Goal: Task Accomplishment & Management: Use online tool/utility

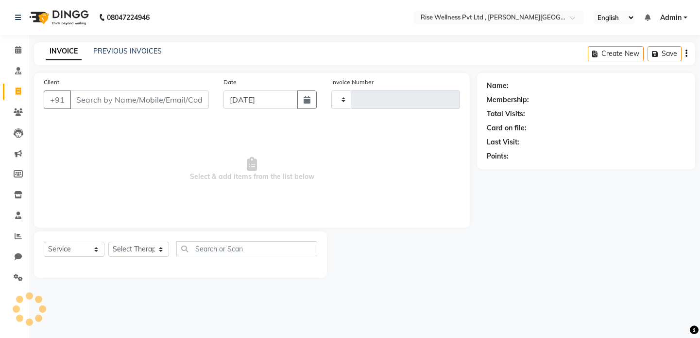
select select "service"
type input "0972"
click at [18, 70] on icon at bounding box center [18, 70] width 6 height 7
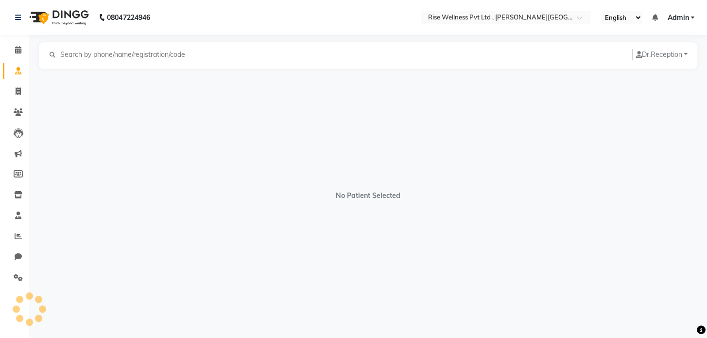
click at [23, 35] on div "Calendar Consultation Invoice Clients Leads Marketing Members Inventory Staff R…" at bounding box center [65, 176] width 131 height 296
click at [22, 53] on span at bounding box center [18, 50] width 17 height 11
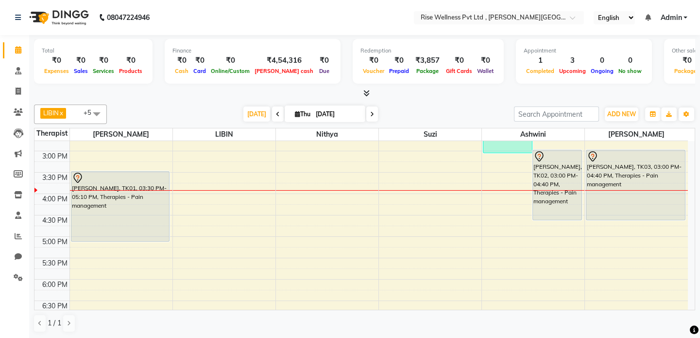
scroll to position [309, 0]
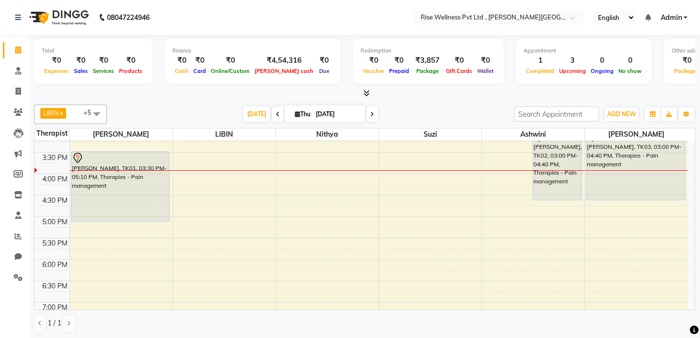
click at [129, 262] on div "8:00 AM 8:30 AM 9:00 AM 9:30 AM 10:00 AM 10:30 AM 11:00 AM 11:30 AM 12:00 PM 12…" at bounding box center [362, 110] width 654 height 556
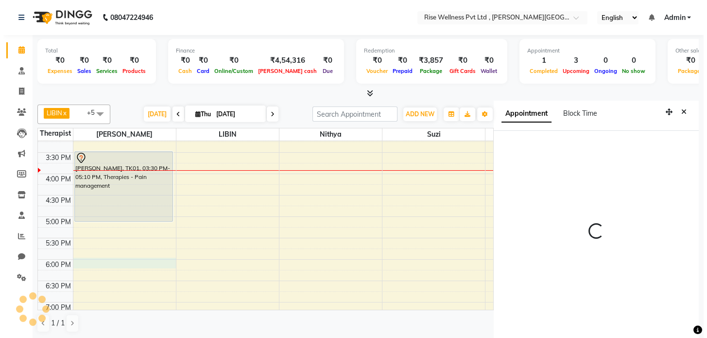
scroll to position [4, 0]
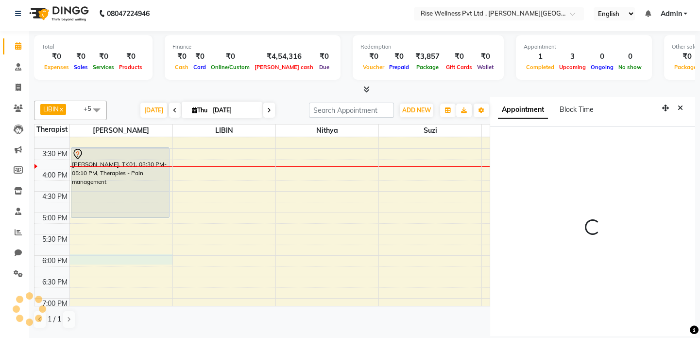
select select "1080"
select select "67714"
select select "tentative"
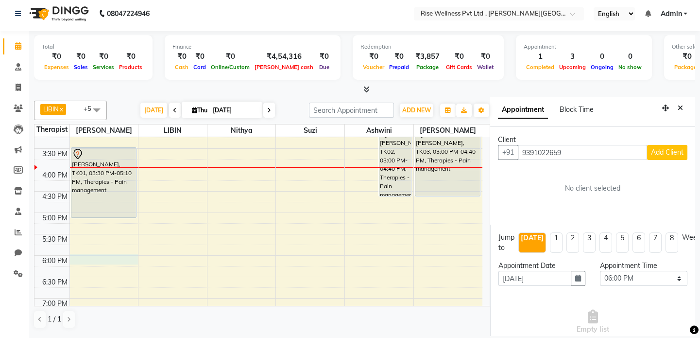
type input "9391022659"
click at [666, 145] on button "Add Client" at bounding box center [667, 152] width 40 height 15
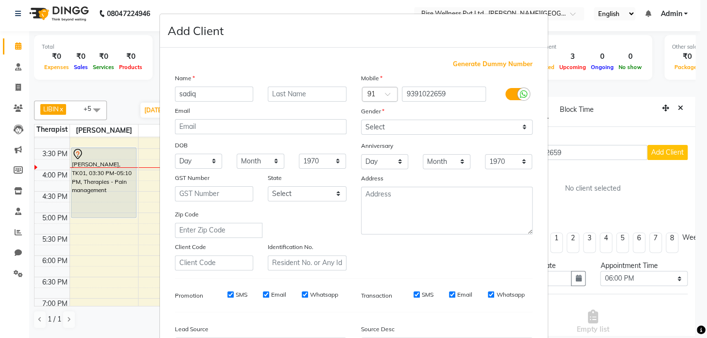
type input "sadiq"
click at [423, 122] on select "Select [DEMOGRAPHIC_DATA] [DEMOGRAPHIC_DATA] Other Prefer Not To Say" at bounding box center [447, 127] width 172 height 15
click at [361, 120] on select "Select [DEMOGRAPHIC_DATA] [DEMOGRAPHIC_DATA] Other Prefer Not To Say" at bounding box center [447, 127] width 172 height 15
click at [428, 127] on select "Select [DEMOGRAPHIC_DATA] [DEMOGRAPHIC_DATA] Other Prefer Not To Say" at bounding box center [447, 127] width 172 height 15
select select "[DEMOGRAPHIC_DATA]"
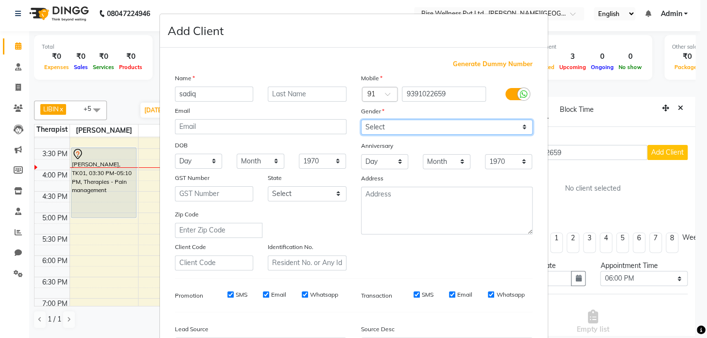
click at [361, 120] on select "Select [DEMOGRAPHIC_DATA] [DEMOGRAPHIC_DATA] Other Prefer Not To Say" at bounding box center [447, 127] width 172 height 15
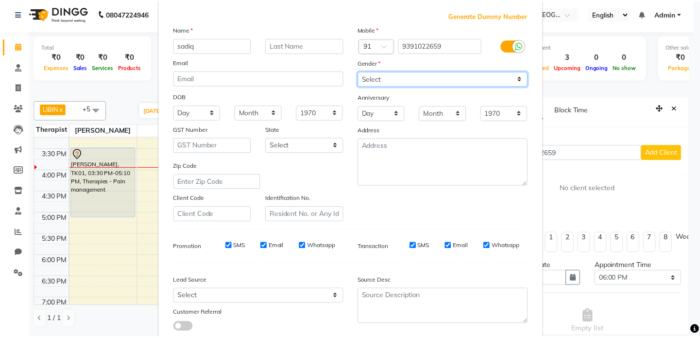
scroll to position [113, 0]
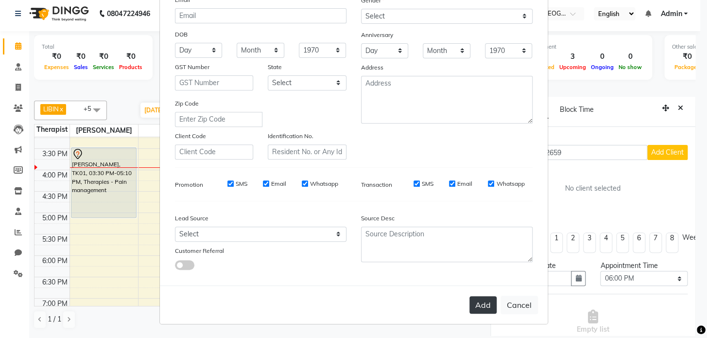
click at [478, 312] on button "Add" at bounding box center [483, 304] width 27 height 17
select select
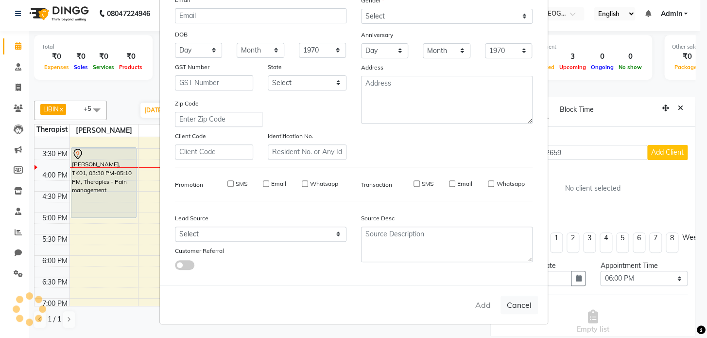
select select
checkbox input "false"
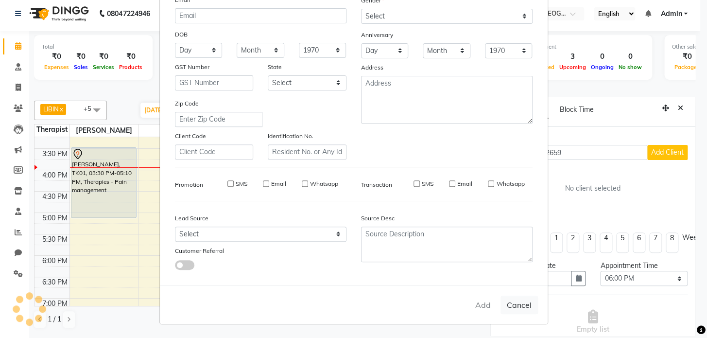
checkbox input "false"
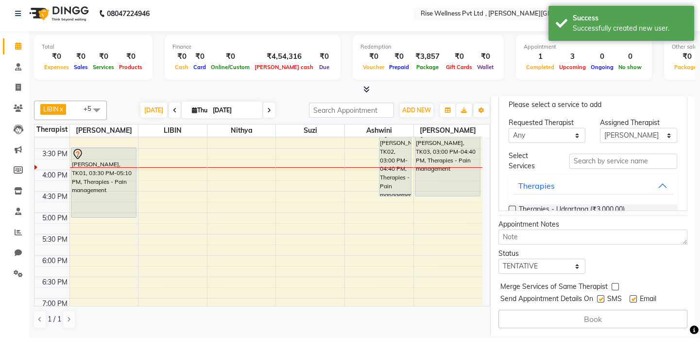
scroll to position [279, 0]
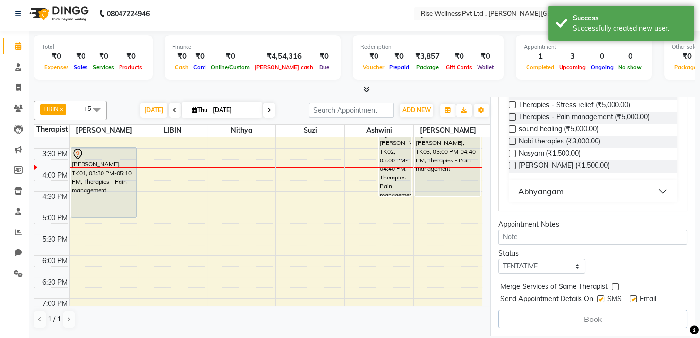
click at [627, 182] on button "Abhyangam" at bounding box center [593, 190] width 161 height 17
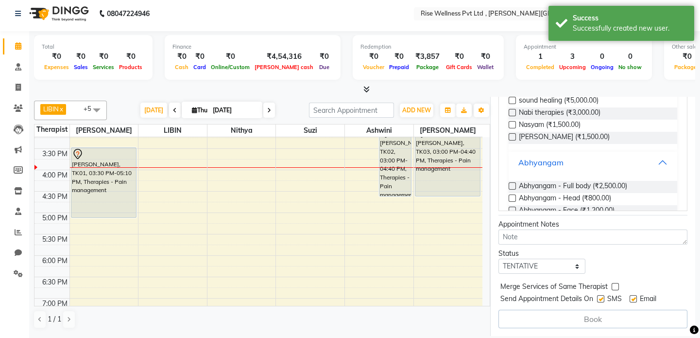
scroll to position [185, 0]
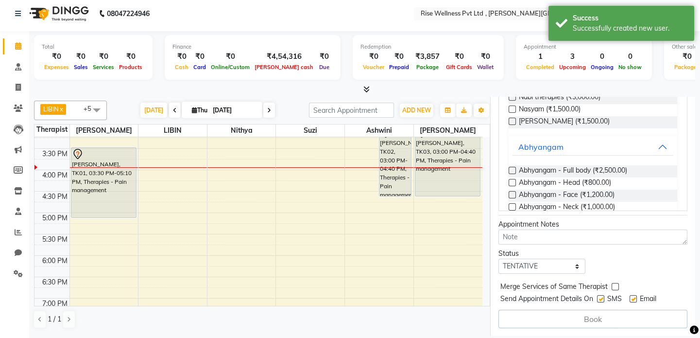
click at [638, 165] on div "Abhyangam - Full body (₹2,500.00)" at bounding box center [593, 171] width 169 height 12
click at [529, 165] on span "Abhyangam - Full body (₹2,500.00)" at bounding box center [573, 171] width 108 height 12
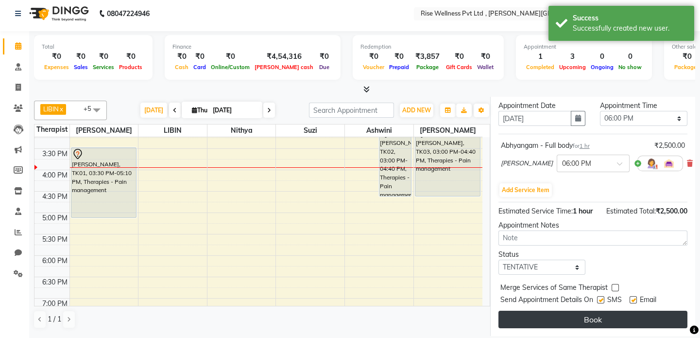
click at [592, 317] on button "Book" at bounding box center [593, 319] width 189 height 17
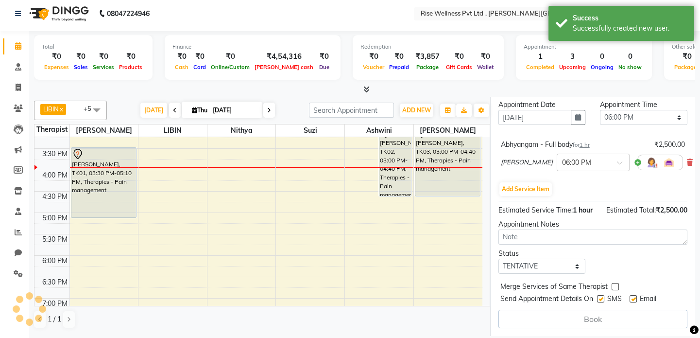
scroll to position [183, 0]
select select "67714"
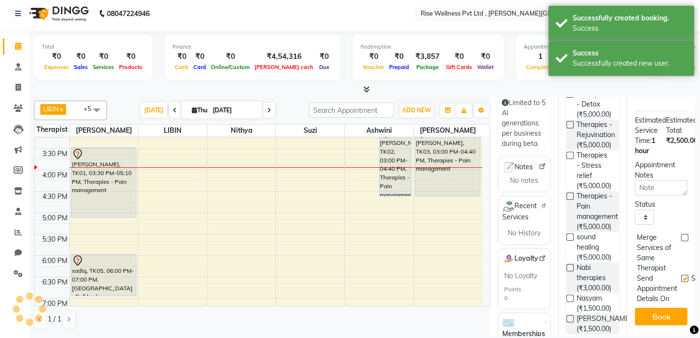
scroll to position [0, 0]
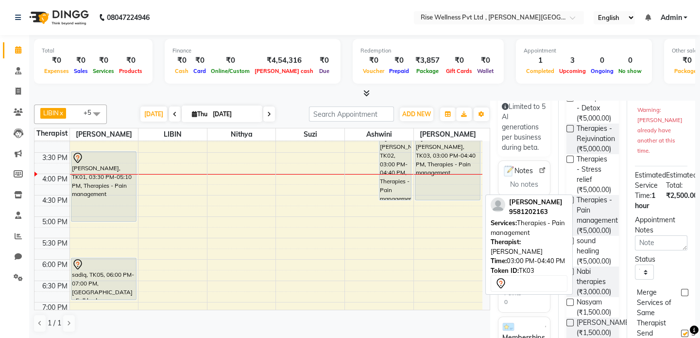
click at [472, 168] on div "[PERSON_NAME], TK03, 03:00 PM-04:40 PM, Therapies - Pain management" at bounding box center [448, 165] width 65 height 70
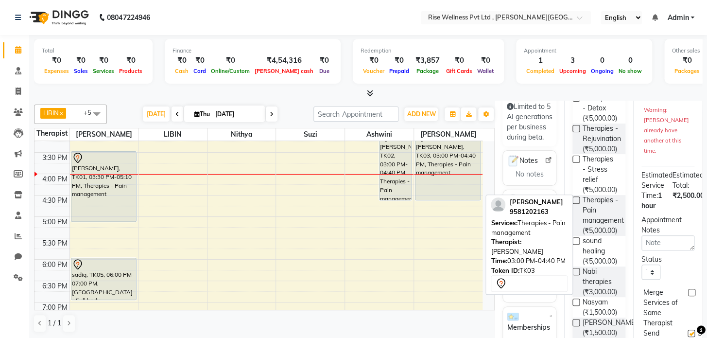
select select "7"
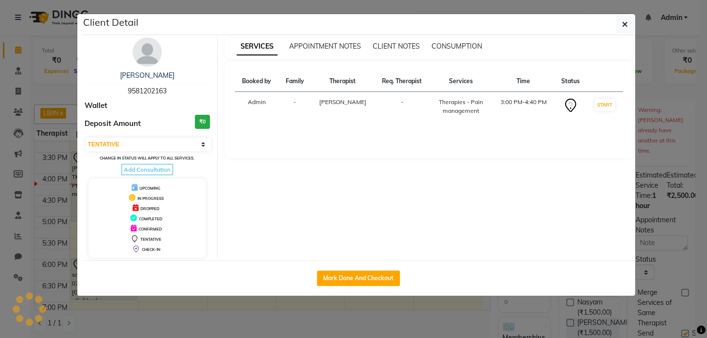
click at [616, 15] on button "button" at bounding box center [625, 24] width 18 height 18
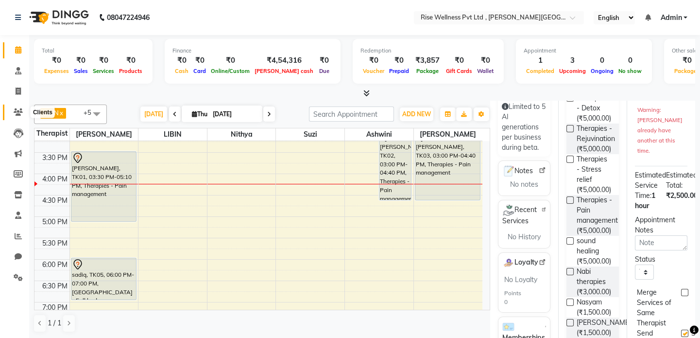
click at [12, 116] on span at bounding box center [18, 112] width 17 height 11
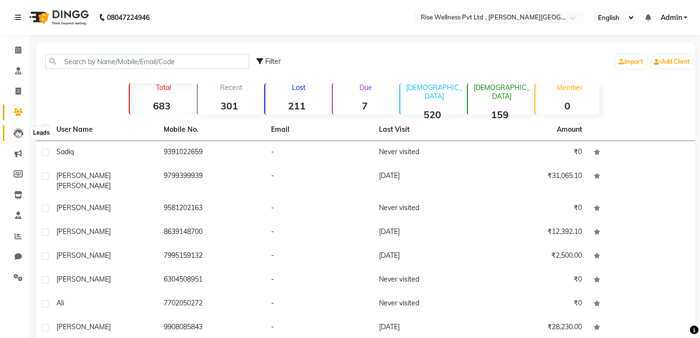
click at [17, 136] on icon at bounding box center [19, 133] width 10 height 10
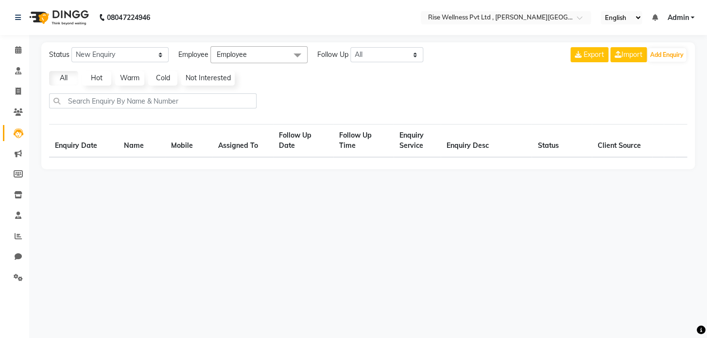
select select "10"
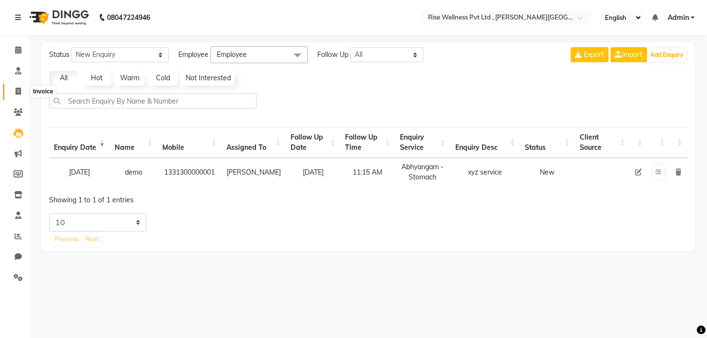
click at [10, 92] on span at bounding box center [18, 91] width 17 height 11
select select "7497"
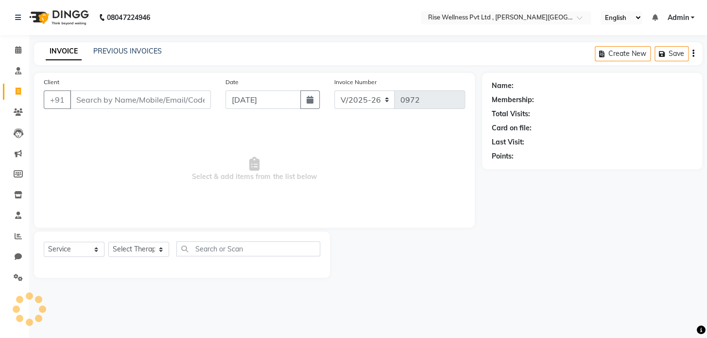
select select "V"
click at [149, 103] on input "Client" at bounding box center [140, 99] width 141 height 18
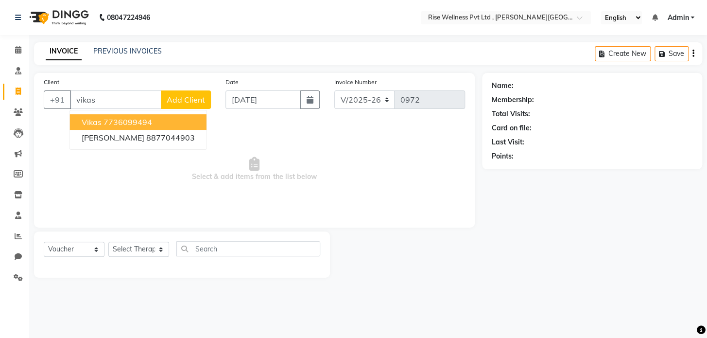
click at [141, 122] on ngb-highlight "7736099494" at bounding box center [128, 122] width 49 height 10
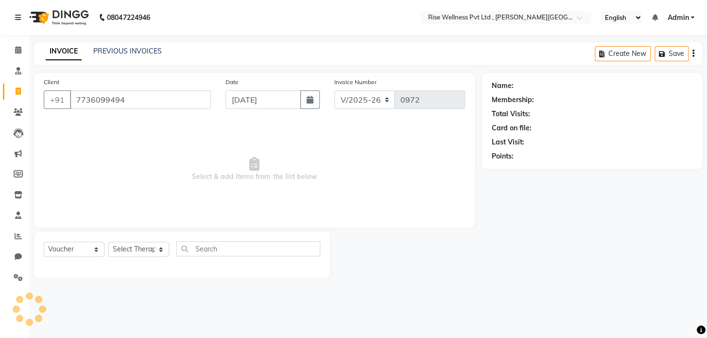
type input "7736099494"
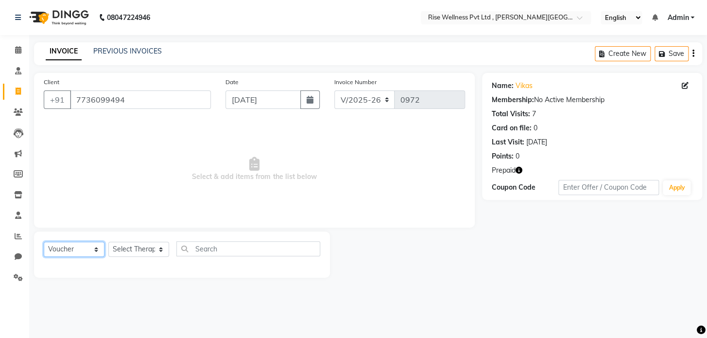
drag, startPoint x: 75, startPoint y: 257, endPoint x: 79, endPoint y: 247, distance: 10.7
click at [75, 257] on select "Select Service Product Membership Package Voucher Prepaid Gift Card" at bounding box center [74, 249] width 61 height 15
select select "service"
click at [44, 242] on select "Select Service Product Membership Package Voucher Prepaid Gift Card" at bounding box center [74, 249] width 61 height 15
click at [146, 251] on select "Select Therapist [PERSON_NAME] [PERSON_NAME] Reception [PERSON_NAME]" at bounding box center [138, 249] width 61 height 15
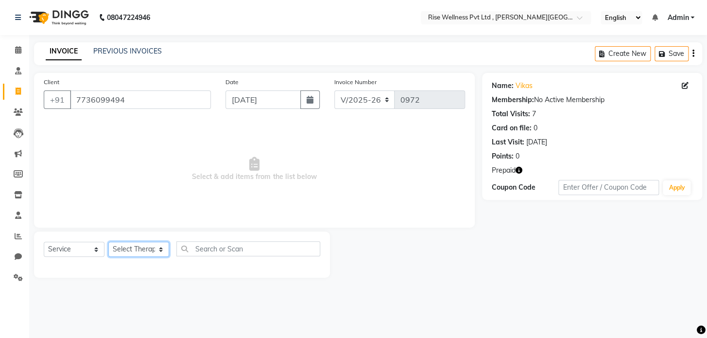
select select "69785"
click at [108, 242] on select "Select Therapist [PERSON_NAME] [PERSON_NAME] Reception [PERSON_NAME]" at bounding box center [138, 249] width 61 height 15
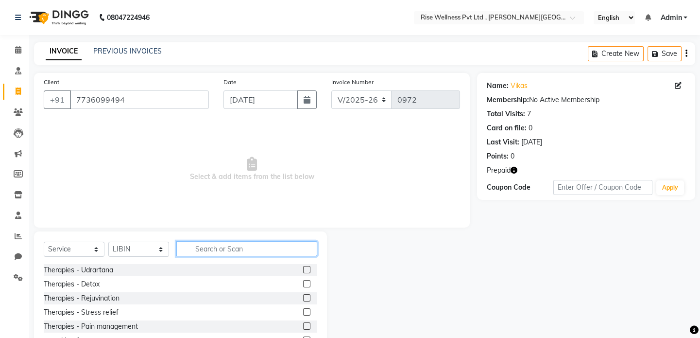
click at [231, 252] on input "text" at bounding box center [246, 248] width 141 height 15
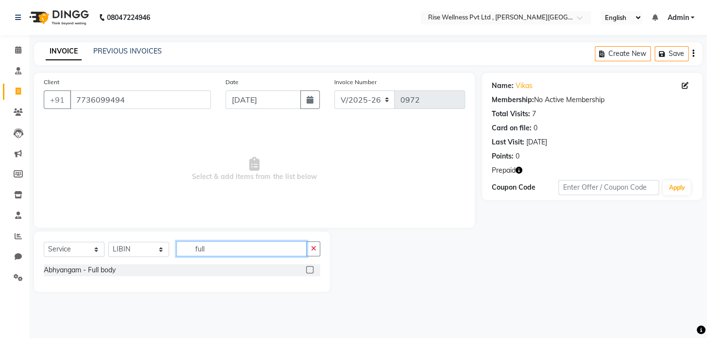
type input "full"
click at [311, 269] on label at bounding box center [309, 269] width 7 height 7
click at [311, 269] on input "checkbox" at bounding box center [309, 270] width 6 height 6
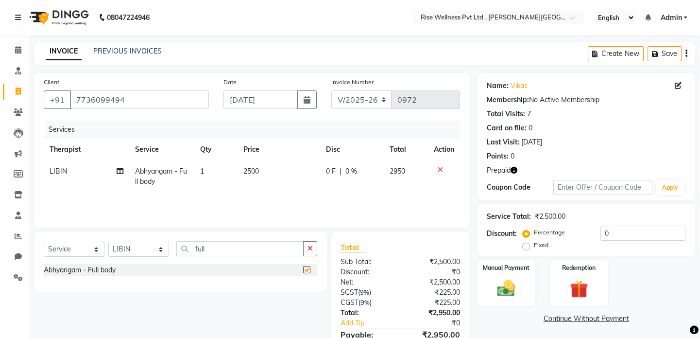
checkbox input "false"
click at [606, 228] on input "0" at bounding box center [643, 233] width 85 height 15
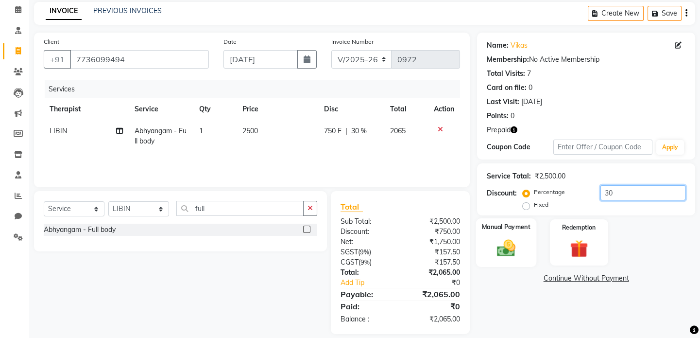
scroll to position [51, 0]
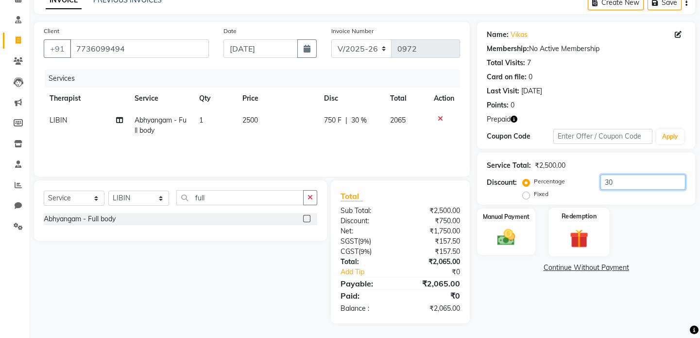
type input "30"
click at [555, 226] on div "Redemption" at bounding box center [579, 232] width 60 height 48
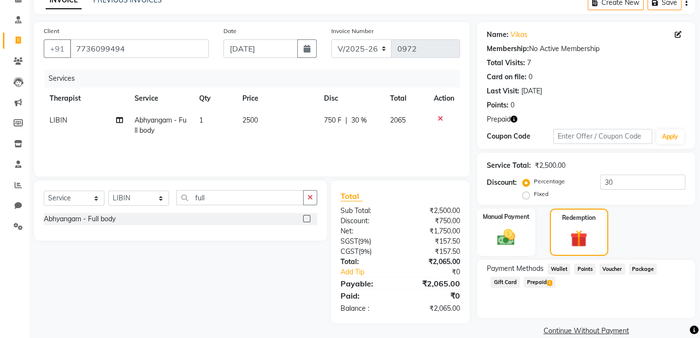
click at [542, 284] on span "Prepaid 1" at bounding box center [540, 282] width 32 height 11
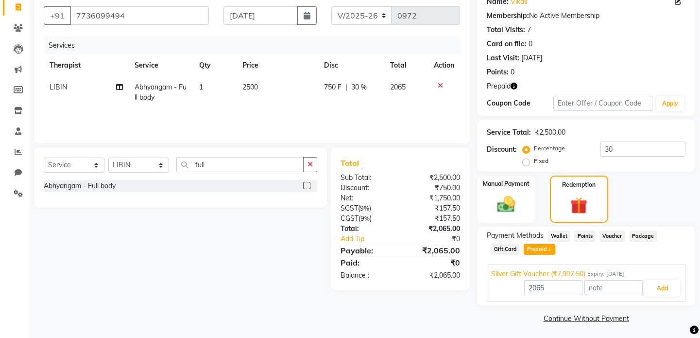
scroll to position [86, 0]
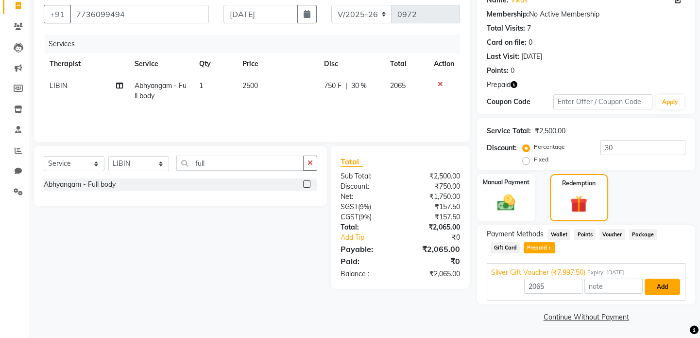
click at [666, 288] on button "Add" at bounding box center [662, 287] width 35 height 17
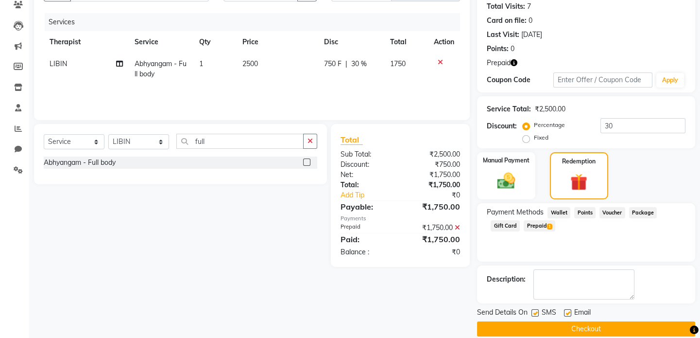
scroll to position [120, 0]
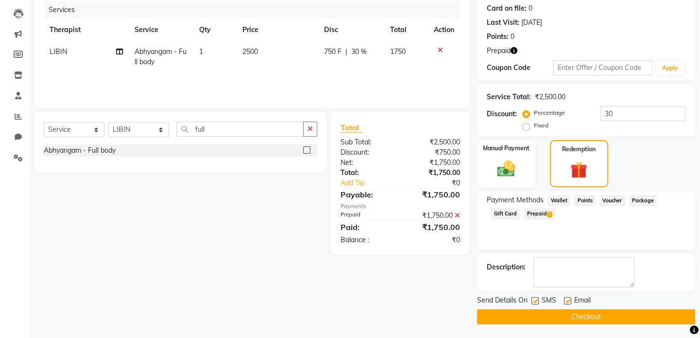
click at [632, 317] on button "Checkout" at bounding box center [586, 316] width 218 height 15
